Goal: Task Accomplishment & Management: Complete application form

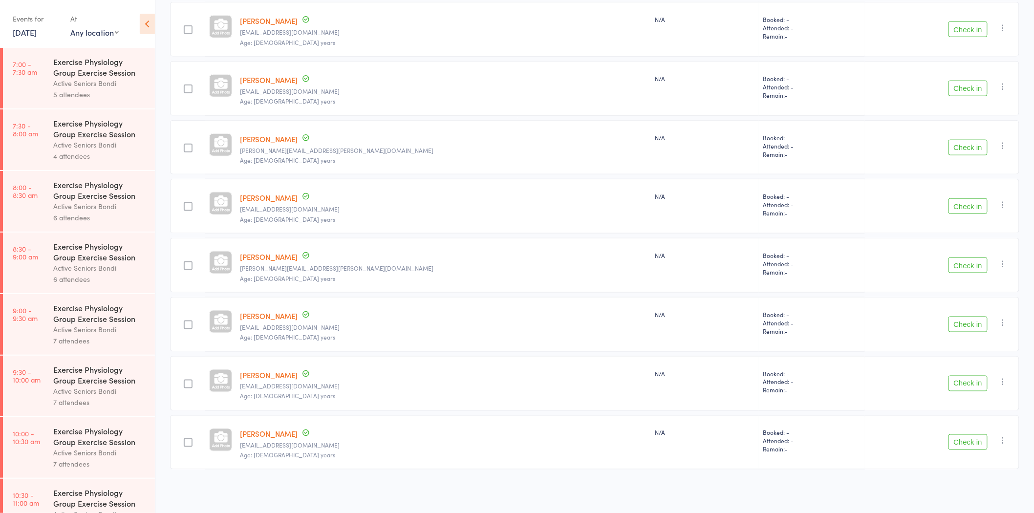
scroll to position [523, 0]
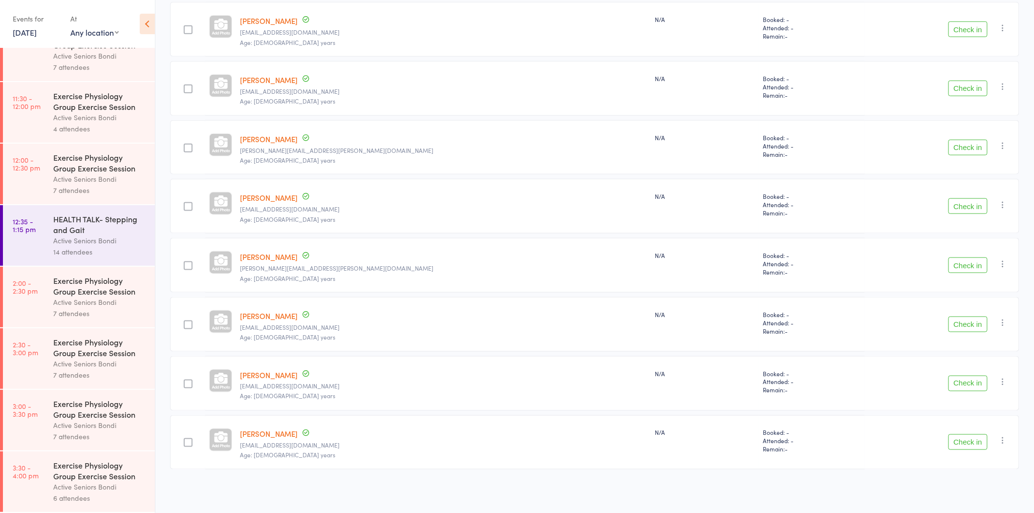
click at [278, 194] on link "[PERSON_NAME]" at bounding box center [269, 198] width 58 height 10
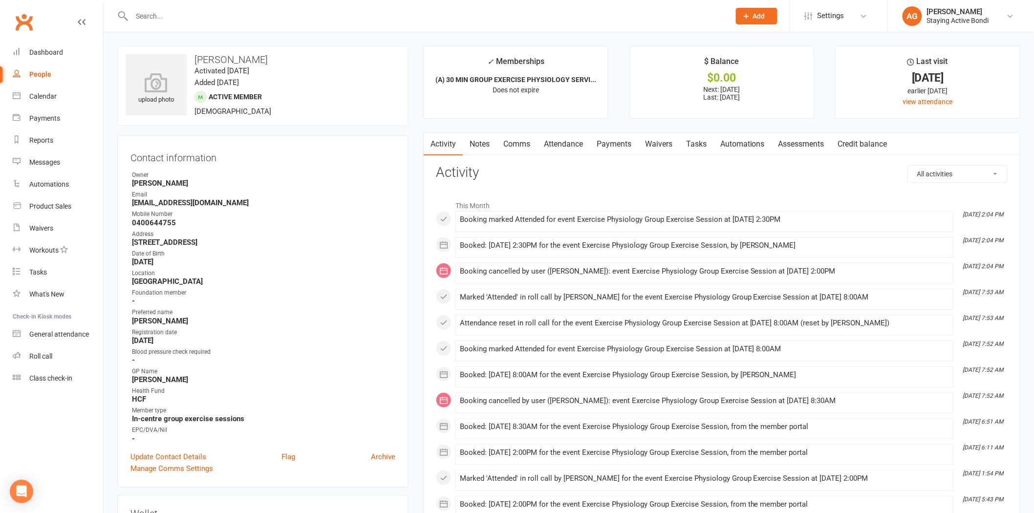
click at [271, 18] on input "text" at bounding box center [426, 16] width 594 height 14
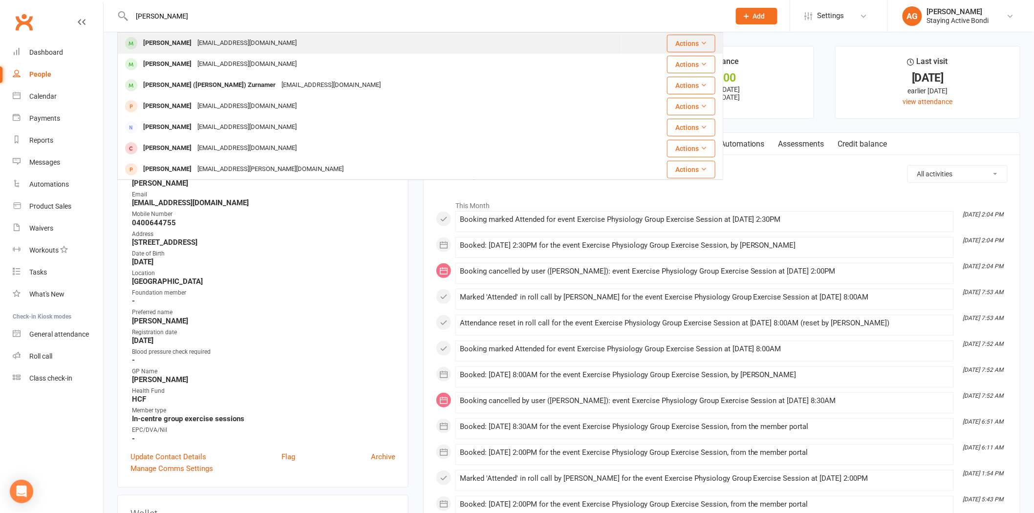
type input "[PERSON_NAME]"
click at [264, 38] on div "[PERSON_NAME] [EMAIL_ADDRESS][DOMAIN_NAME]" at bounding box center [369, 43] width 503 height 20
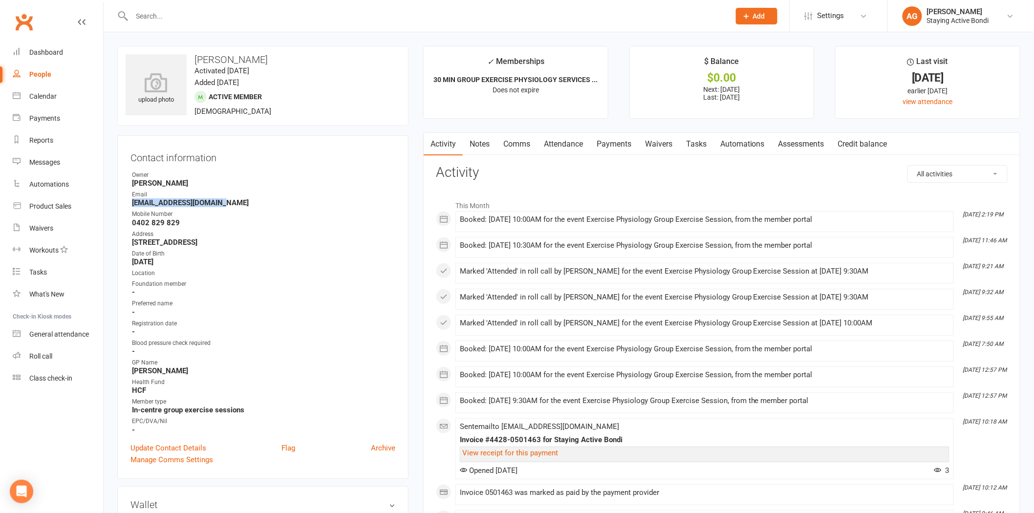
drag, startPoint x: 228, startPoint y: 202, endPoint x: 131, endPoint y: 203, distance: 97.2
click at [131, 203] on li "Email kenrennie1110@gmail.com" at bounding box center [262, 198] width 265 height 17
copy strong "kenrennie1110@gmail.com"
click at [260, 15] on input "text" at bounding box center [426, 16] width 594 height 14
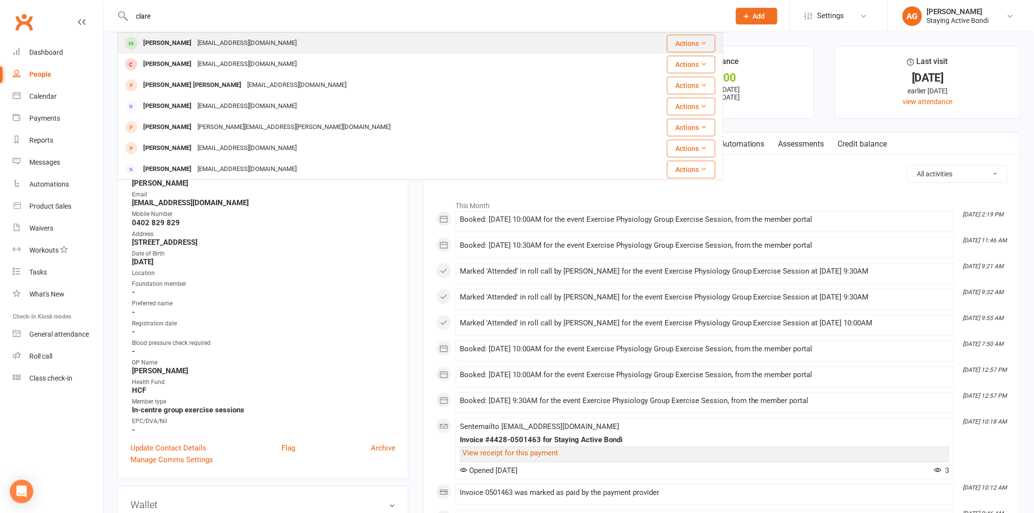
type input "clare"
click at [287, 33] on div "Clare Painter clarepainter99@gmail.com" at bounding box center [369, 43] width 503 height 20
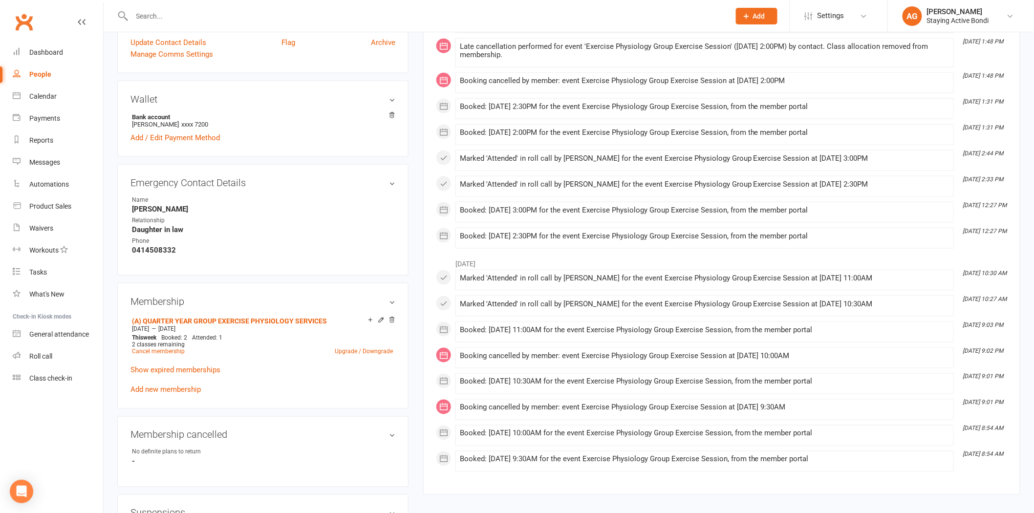
scroll to position [543, 0]
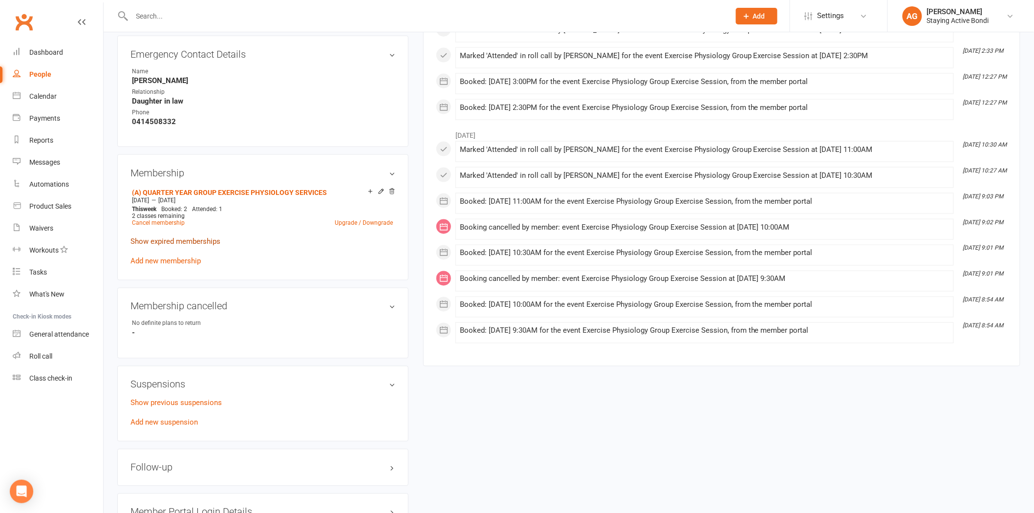
click at [193, 242] on link "Show expired memberships" at bounding box center [175, 241] width 90 height 9
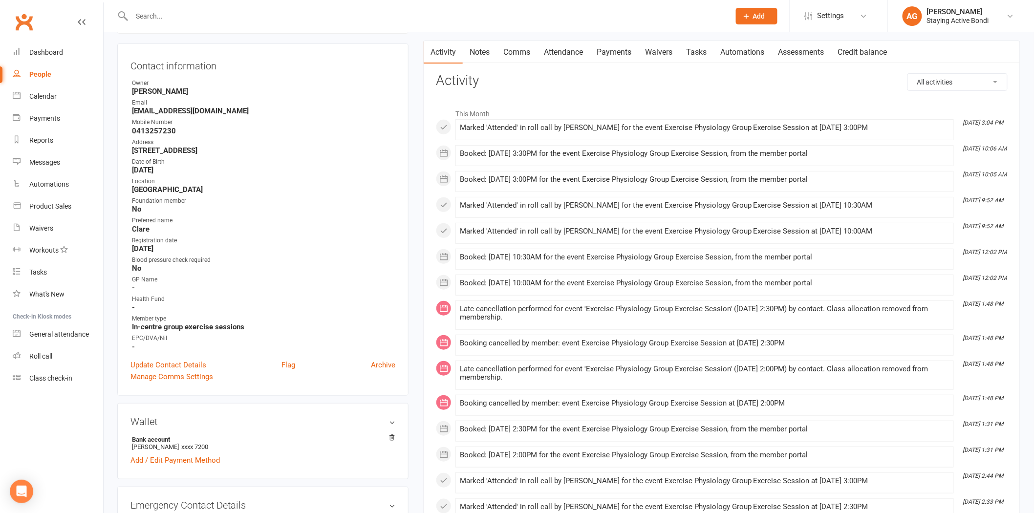
scroll to position [0, 0]
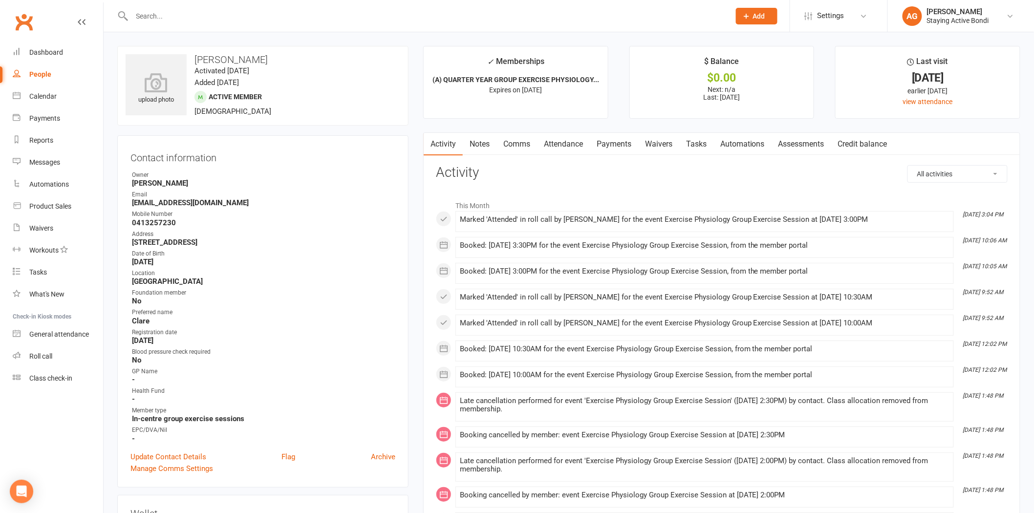
click at [614, 139] on link "Payments" at bounding box center [614, 144] width 48 height 22
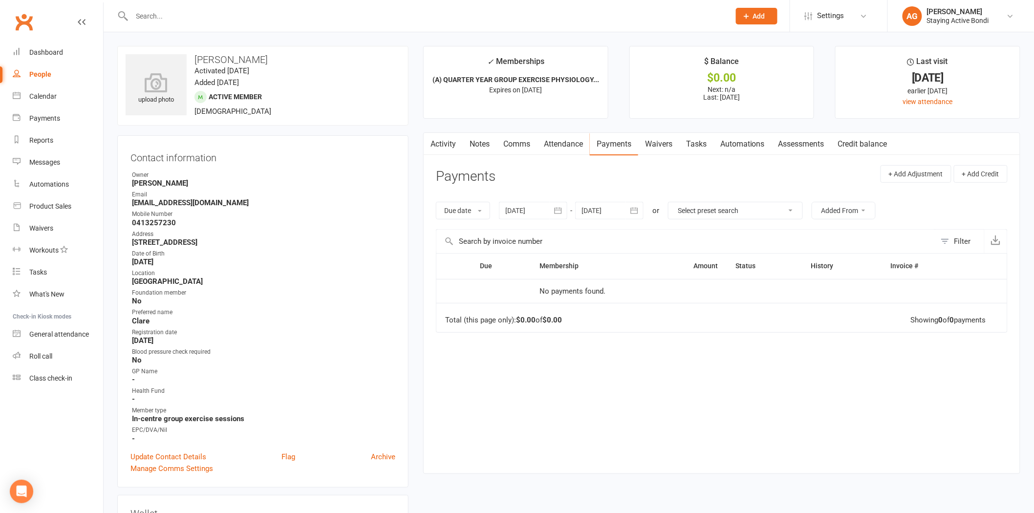
click at [510, 208] on div at bounding box center [533, 211] width 68 height 18
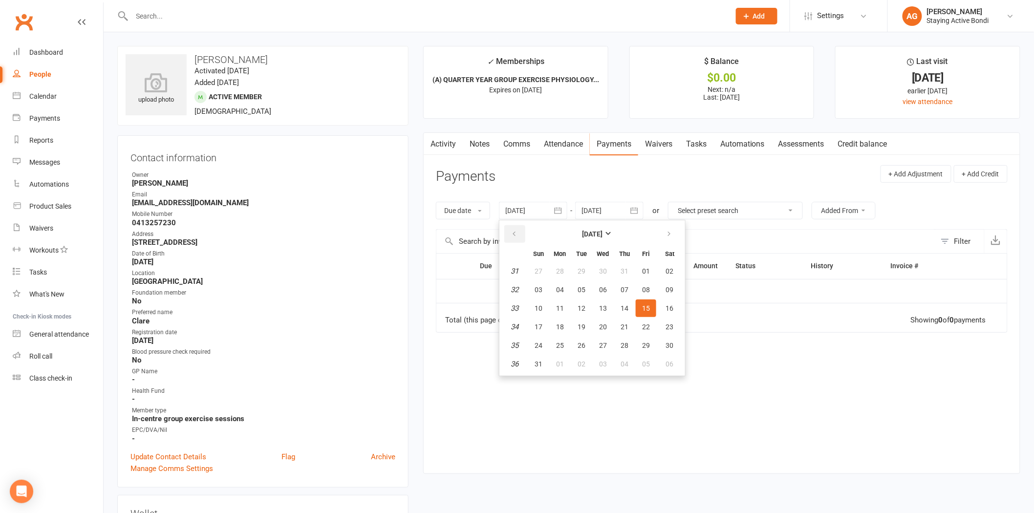
click at [513, 231] on icon "button" at bounding box center [514, 234] width 7 height 8
click at [514, 231] on icon "button" at bounding box center [514, 234] width 7 height 8
click at [514, 230] on icon "button" at bounding box center [514, 234] width 7 height 8
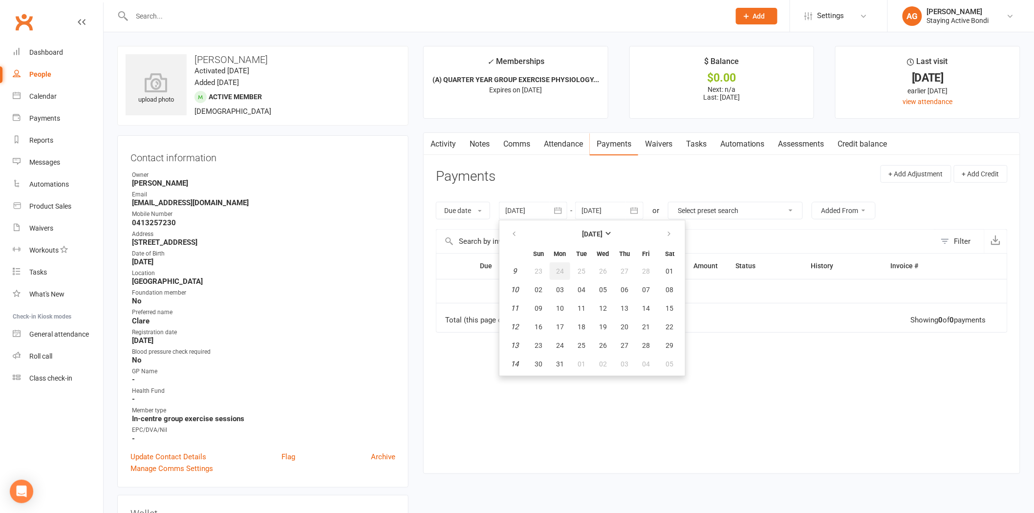
click at [556, 270] on span "24" at bounding box center [560, 271] width 8 height 8
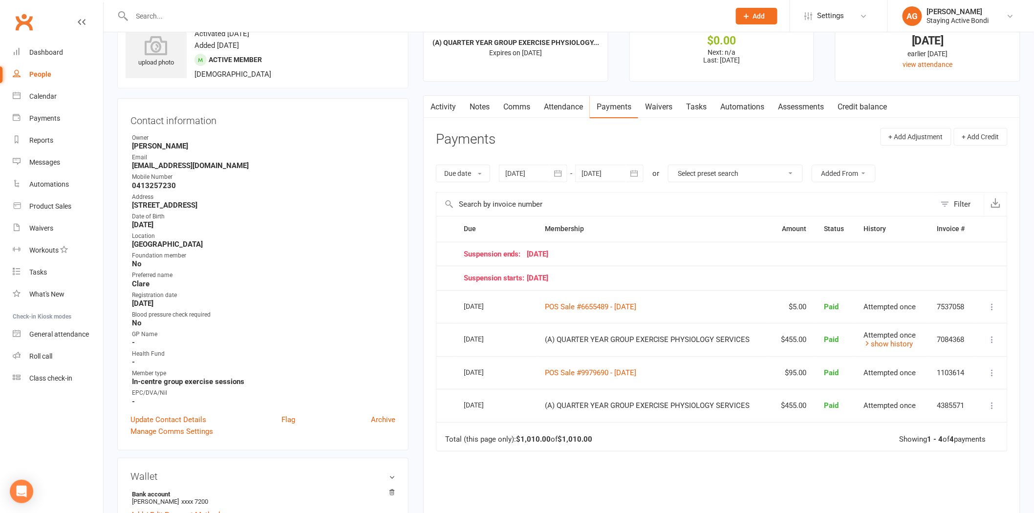
scroll to position [54, 0]
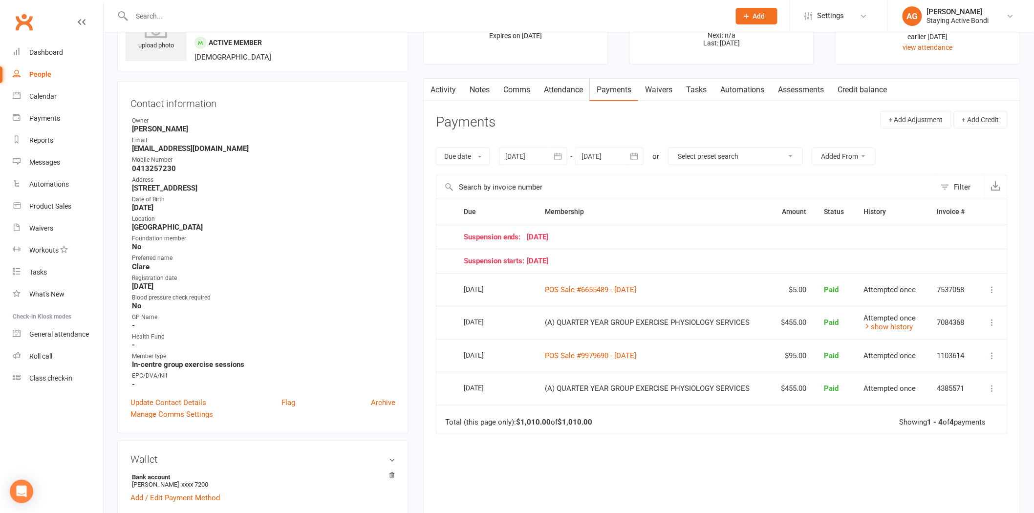
click at [528, 157] on div at bounding box center [533, 157] width 68 height 18
click at [516, 173] on button "button" at bounding box center [514, 180] width 21 height 18
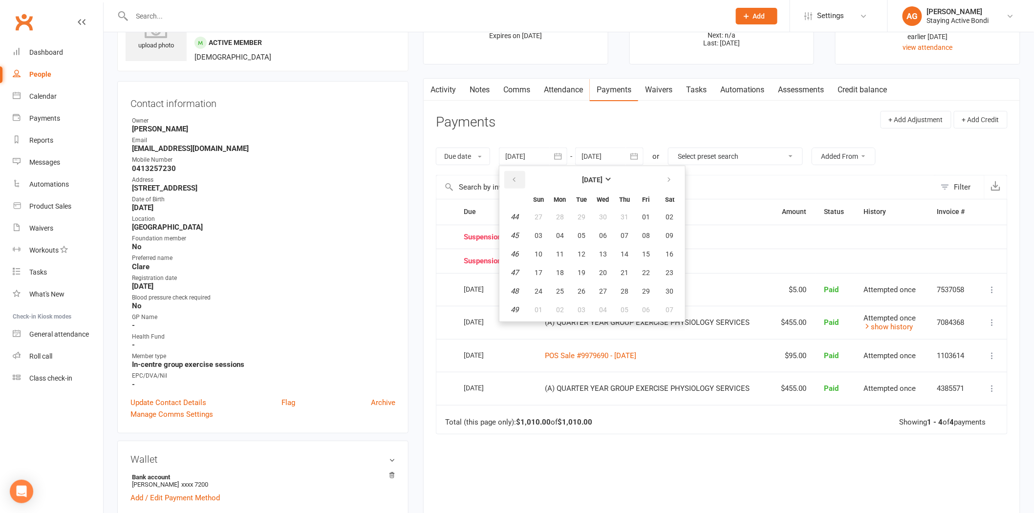
click at [516, 173] on button "button" at bounding box center [514, 180] width 21 height 18
click at [538, 215] on span "29" at bounding box center [539, 217] width 8 height 8
type input "29 Sep 2024"
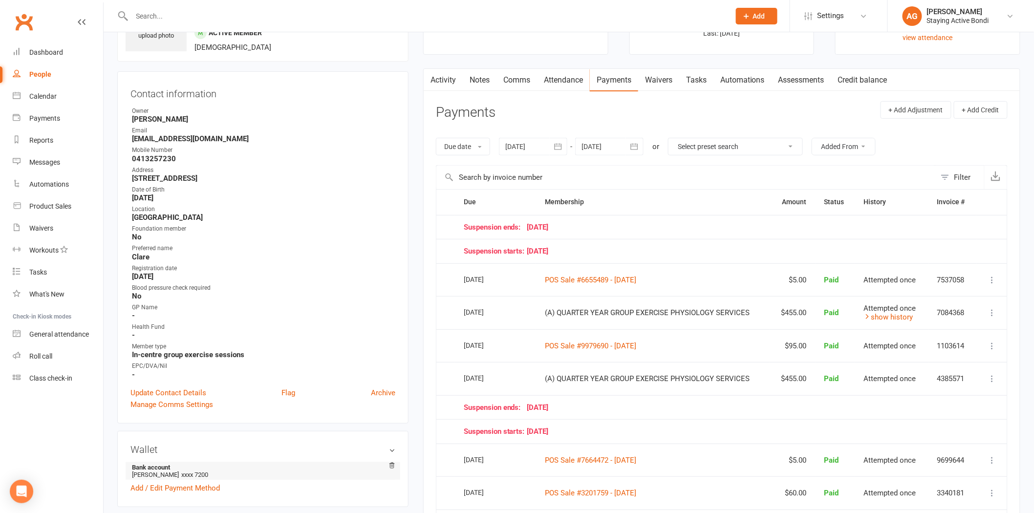
scroll to position [0, 0]
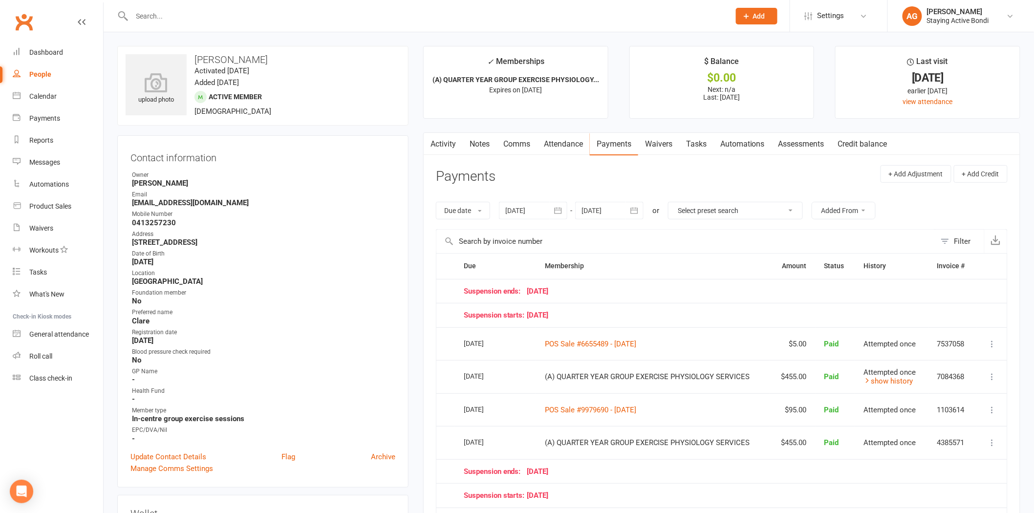
click at [213, 21] on input "text" at bounding box center [426, 16] width 594 height 14
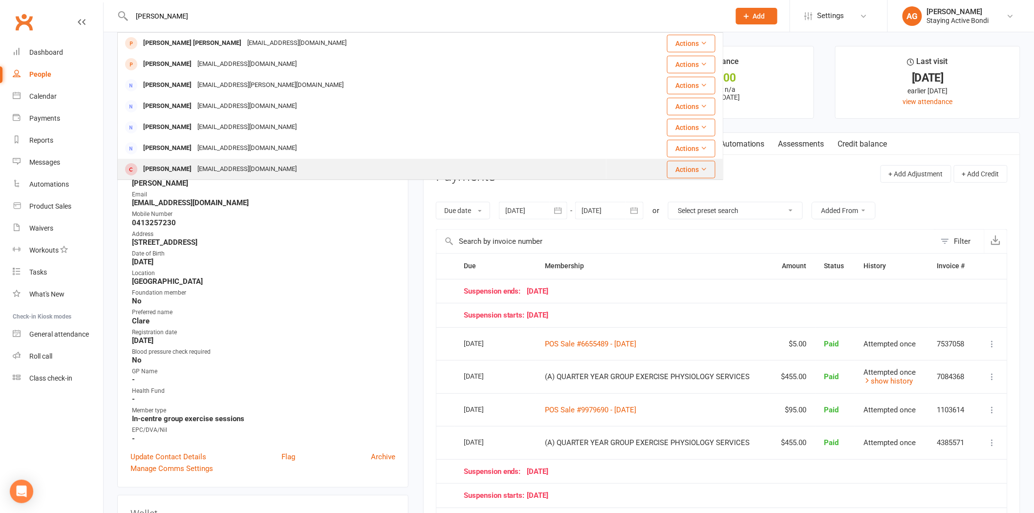
type input "elizabeth"
click at [209, 162] on div "emcdonald101@gmail.com" at bounding box center [246, 169] width 105 height 14
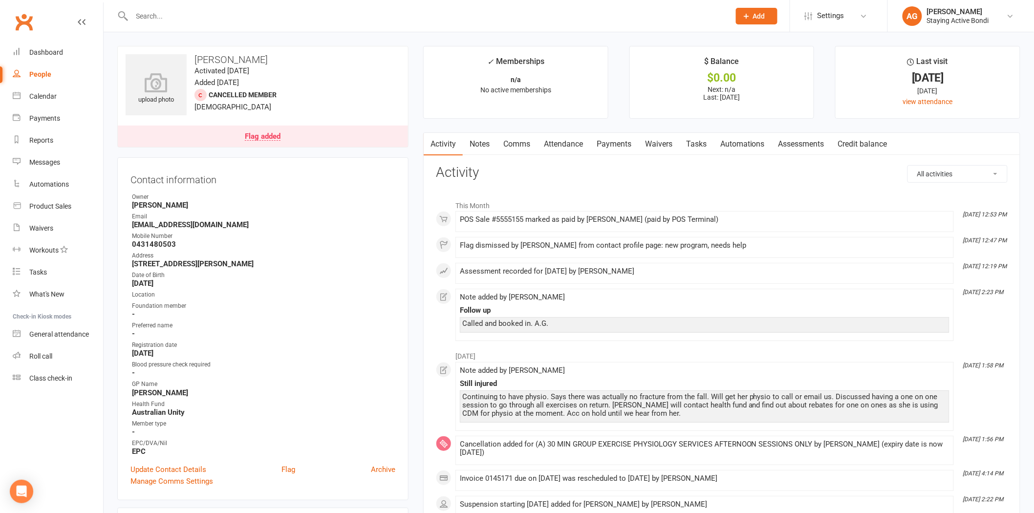
click at [610, 138] on link "Payments" at bounding box center [614, 144] width 48 height 22
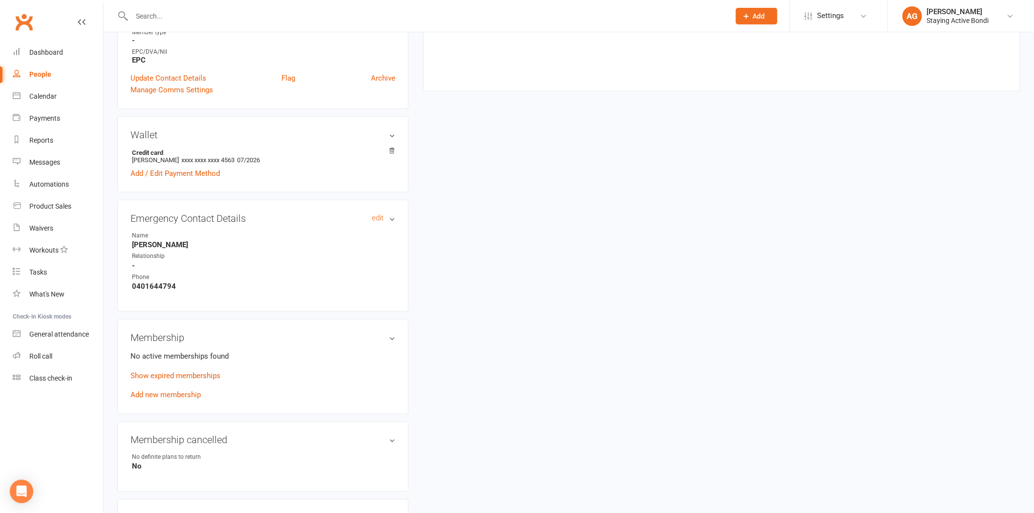
scroll to position [489, 0]
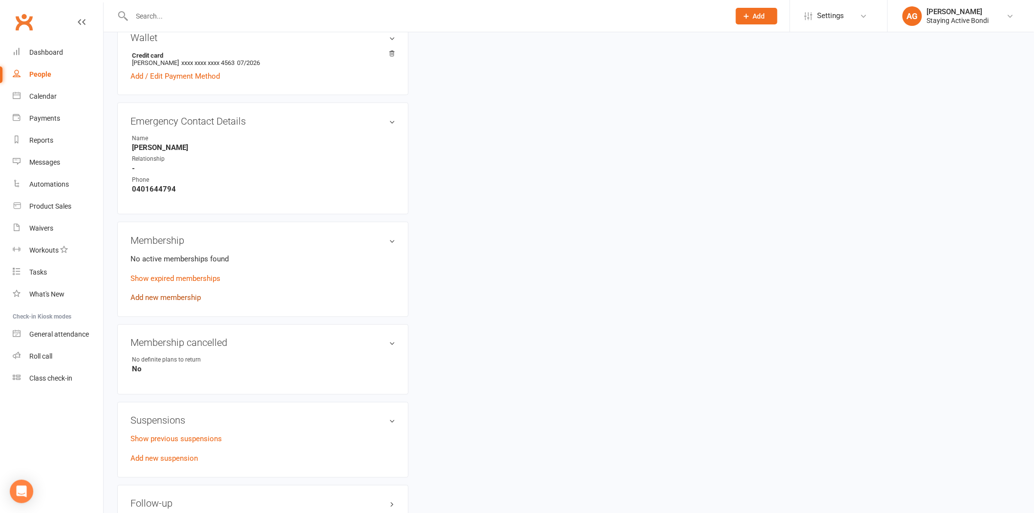
click at [176, 294] on link "Add new membership" at bounding box center [165, 298] width 70 height 9
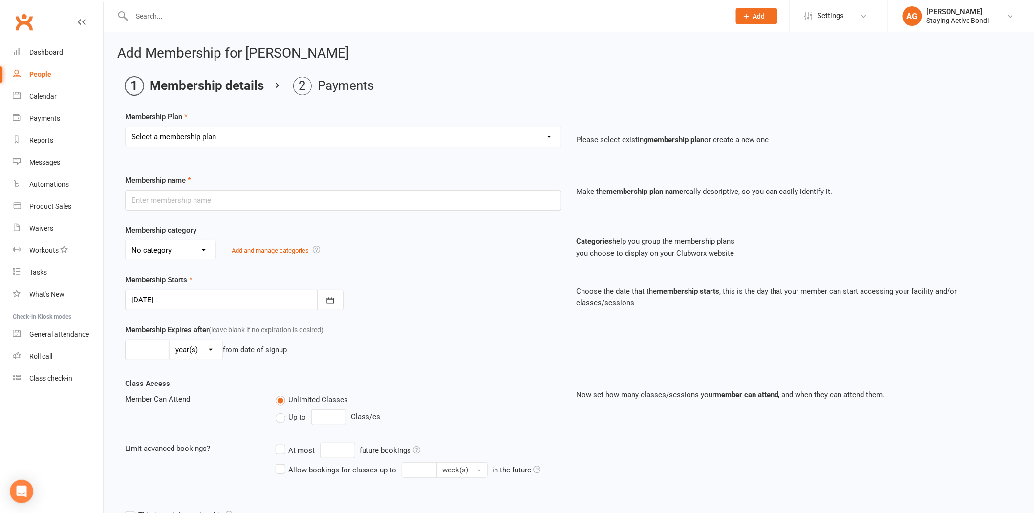
click at [329, 138] on select "Select a membership plan Create new Membership Plan 30 MIN GROUP EXERCISE PHYSI…" at bounding box center [343, 137] width 435 height 20
select select "2"
click at [126, 127] on select "Select a membership plan Create new Membership Plan 30 MIN GROUP EXERCISE PHYSI…" at bounding box center [343, 137] width 435 height 20
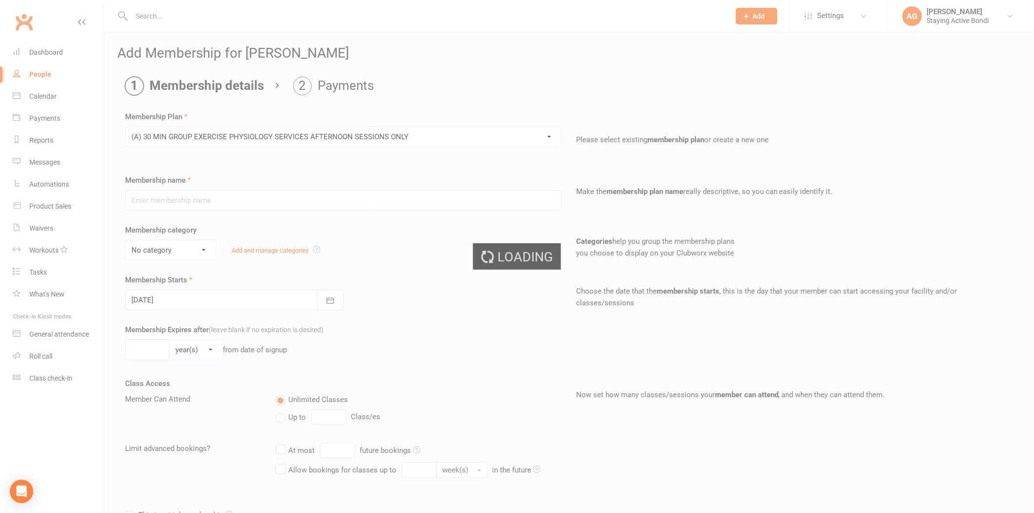
type input "(A) 30 MIN GROUP EXERCISE PHYSIOLOGY SERVICES AFTERNOON SESSIONS ONLY"
select select "1"
type input "0"
type input "3"
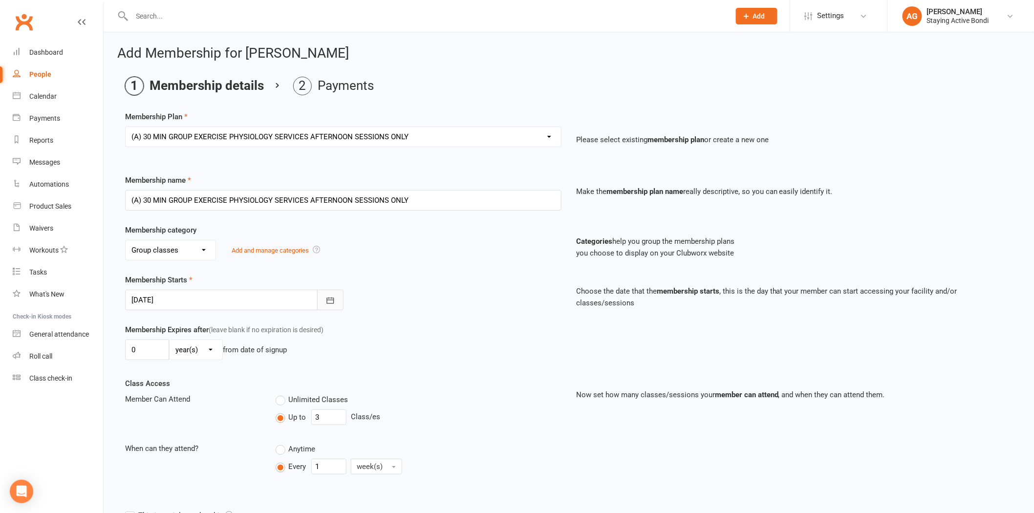
click at [323, 301] on button "button" at bounding box center [330, 300] width 26 height 21
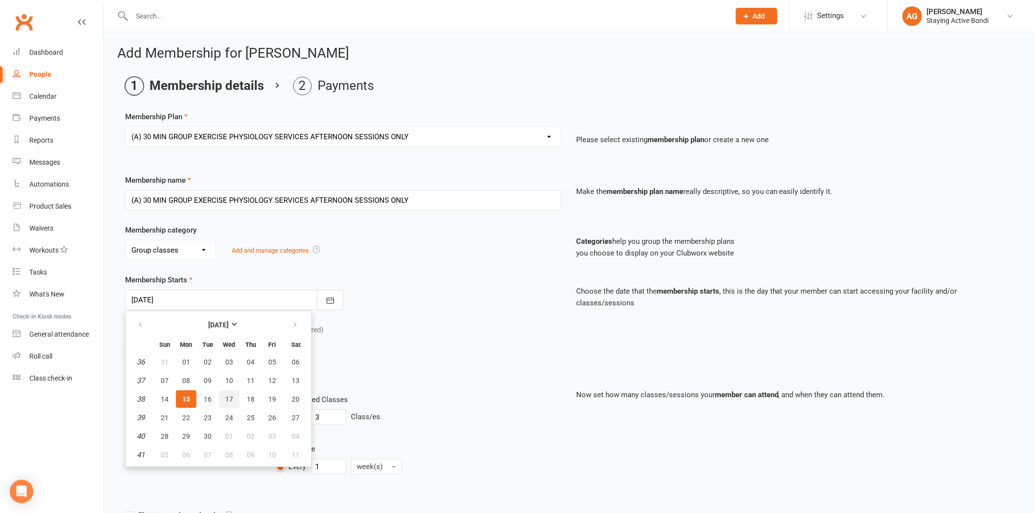
click at [225, 397] on span "17" at bounding box center [229, 399] width 8 height 8
type input "17 Sep 2025"
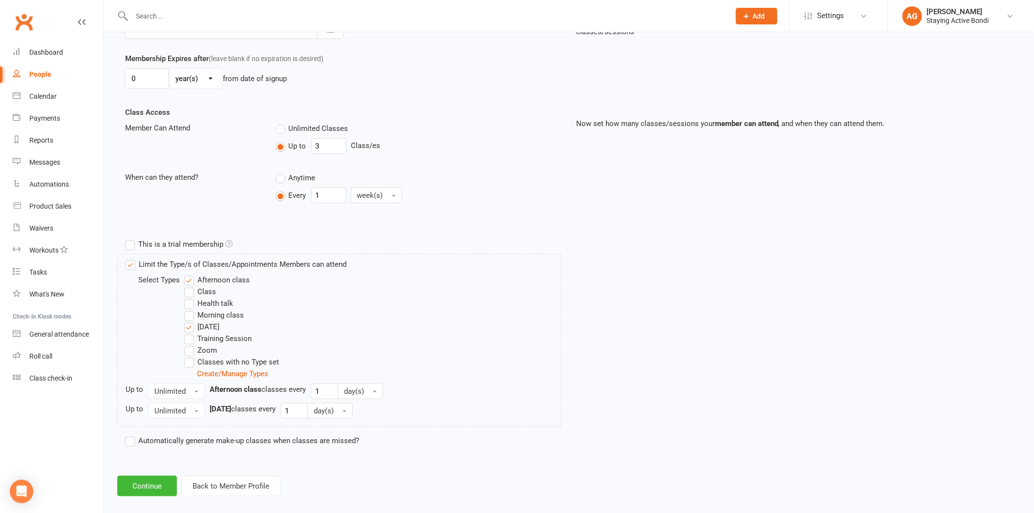
scroll to position [282, 0]
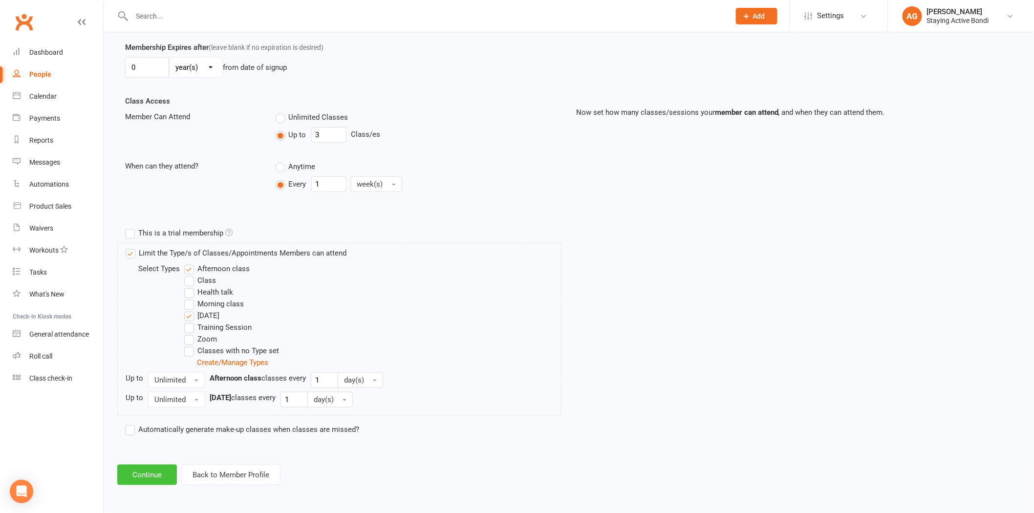
click at [161, 468] on button "Continue" at bounding box center [147, 475] width 60 height 21
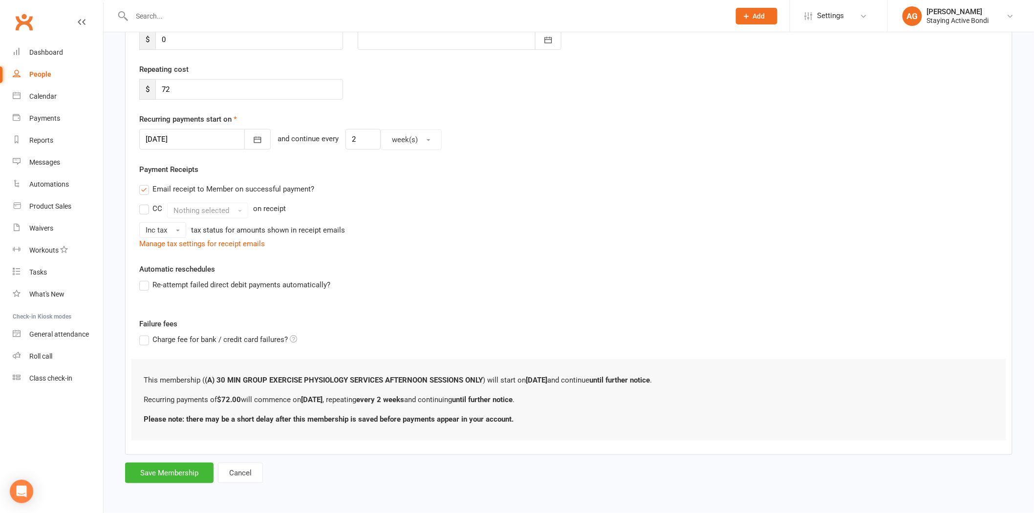
scroll to position [0, 0]
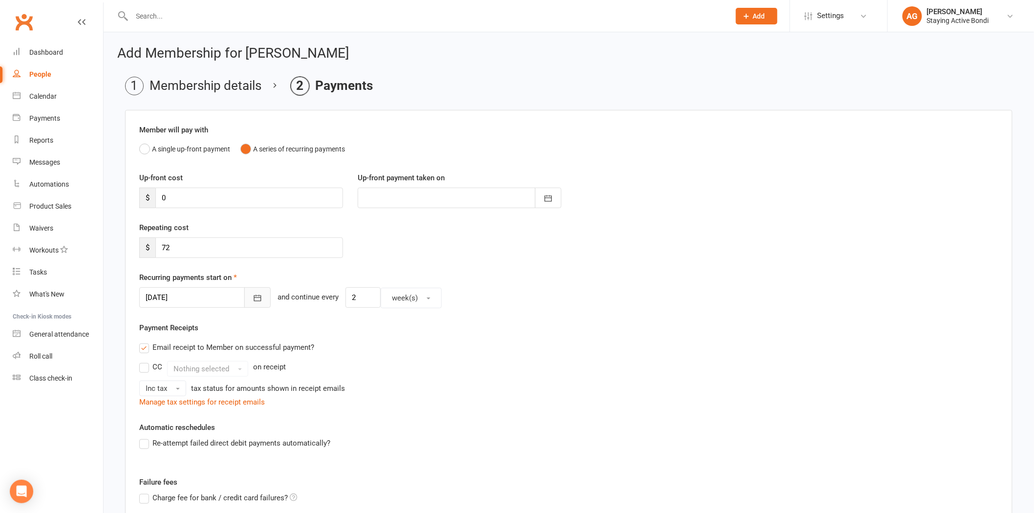
click at [253, 293] on icon "button" at bounding box center [258, 298] width 10 height 10
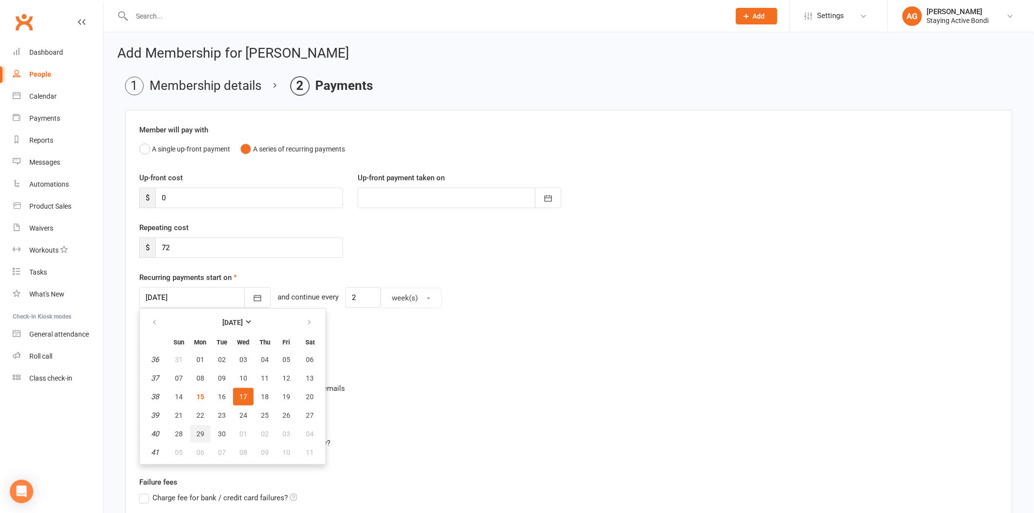
click at [193, 429] on button "29" at bounding box center [200, 434] width 21 height 18
type input "29 Sep 2025"
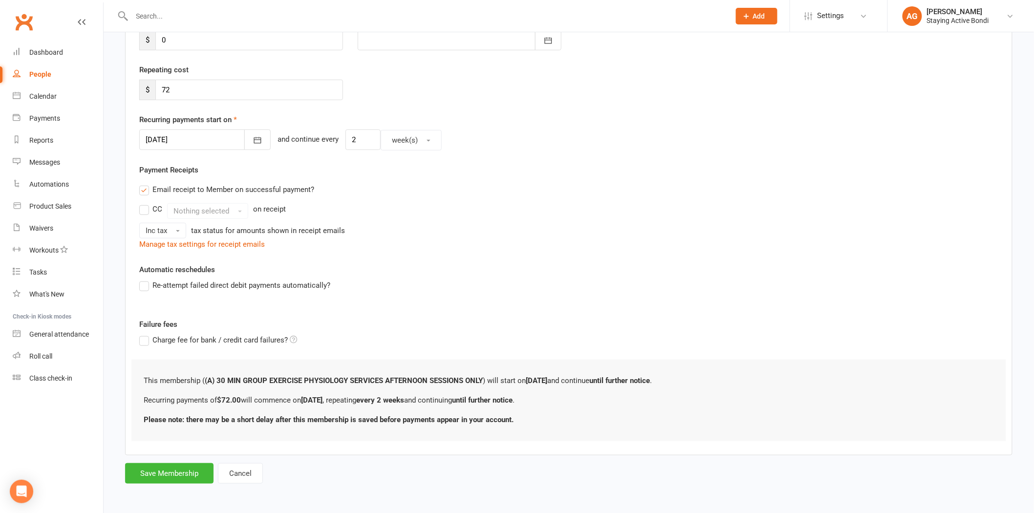
scroll to position [158, 0]
click at [174, 472] on button "Save Membership" at bounding box center [169, 473] width 88 height 21
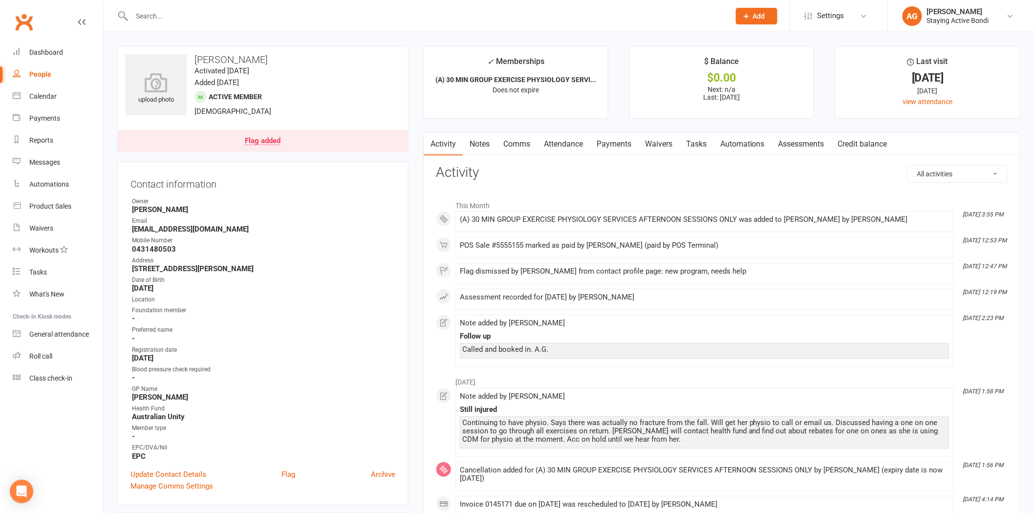
click at [485, 141] on link "Notes" at bounding box center [480, 144] width 34 height 22
